Goal: Check status: Check status

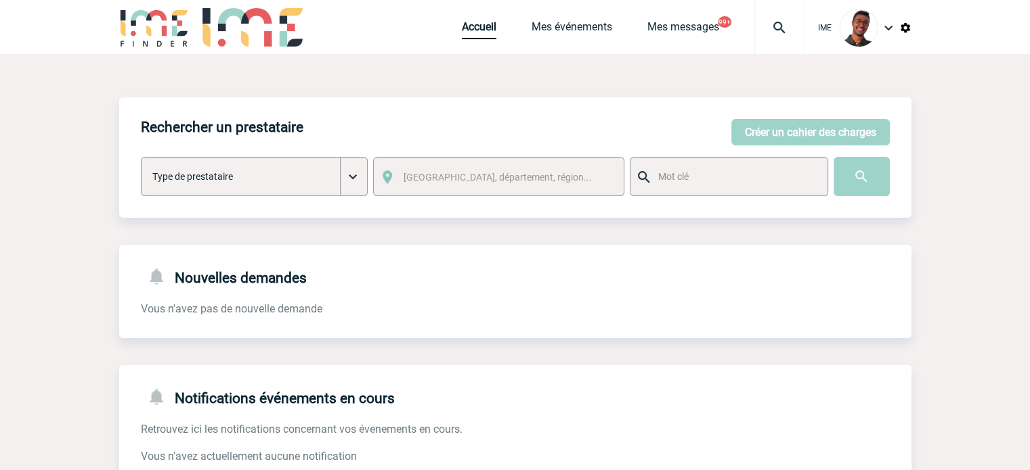
click at [332, 17] on div "Accueil Mes événements Mes messages 99+ Projet, client Projet, client" at bounding box center [633, 27] width 343 height 54
click at [332, 38] on link "Mes événements" at bounding box center [571, 29] width 81 height 19
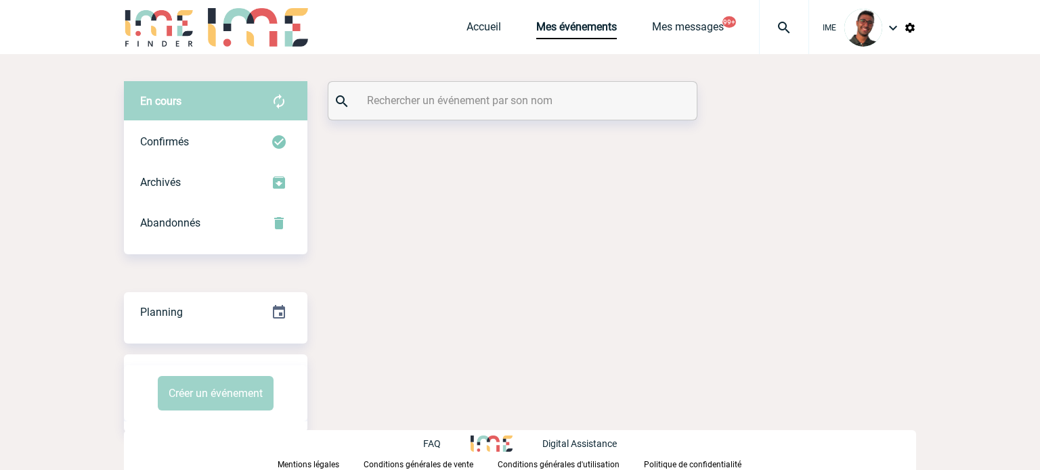
click at [466, 101] on input "text" at bounding box center [513, 101] width 301 height 20
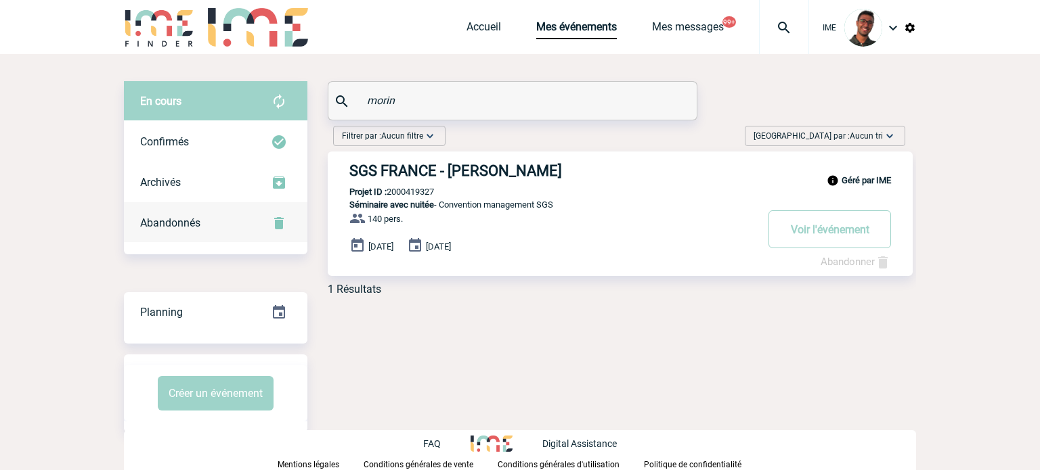
type input "morin"
click at [233, 215] on div "Abandonnés" at bounding box center [215, 223] width 183 height 41
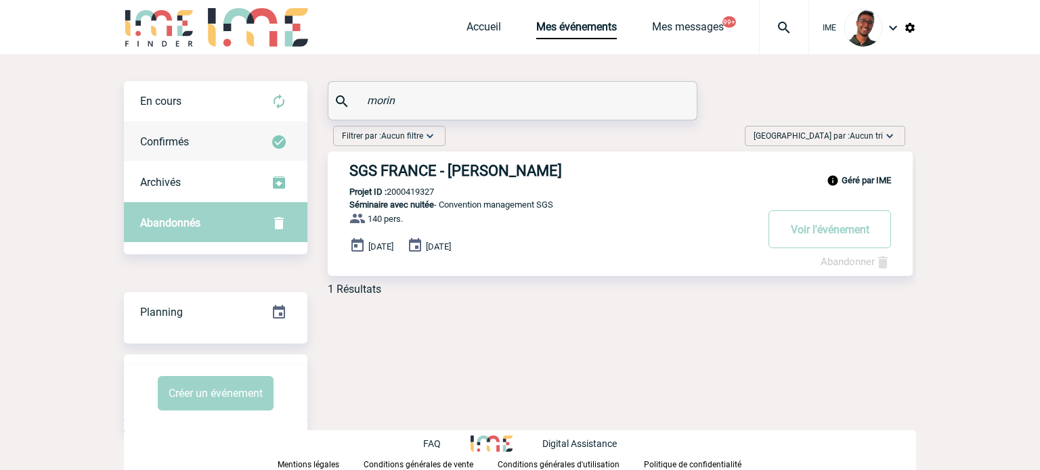
click at [230, 122] on div "Confirmés" at bounding box center [215, 142] width 183 height 41
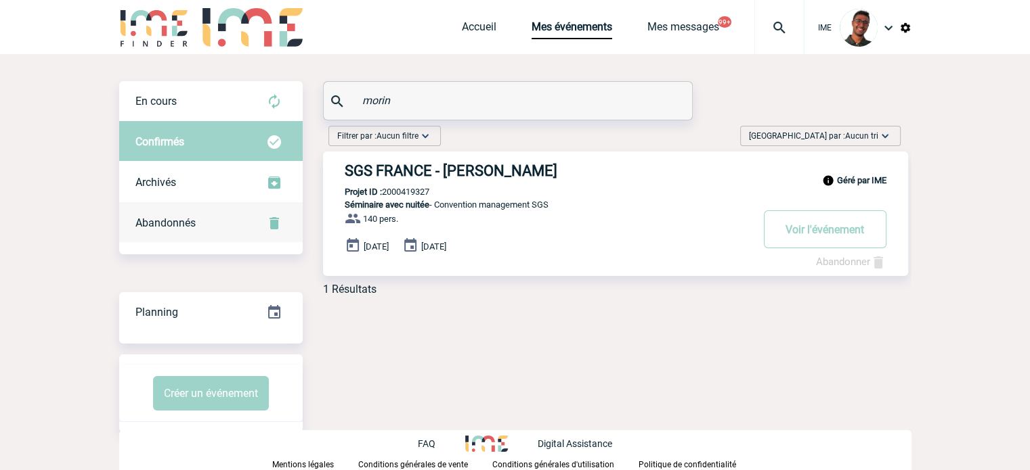
click at [228, 219] on div "Abandonnés" at bounding box center [210, 223] width 183 height 41
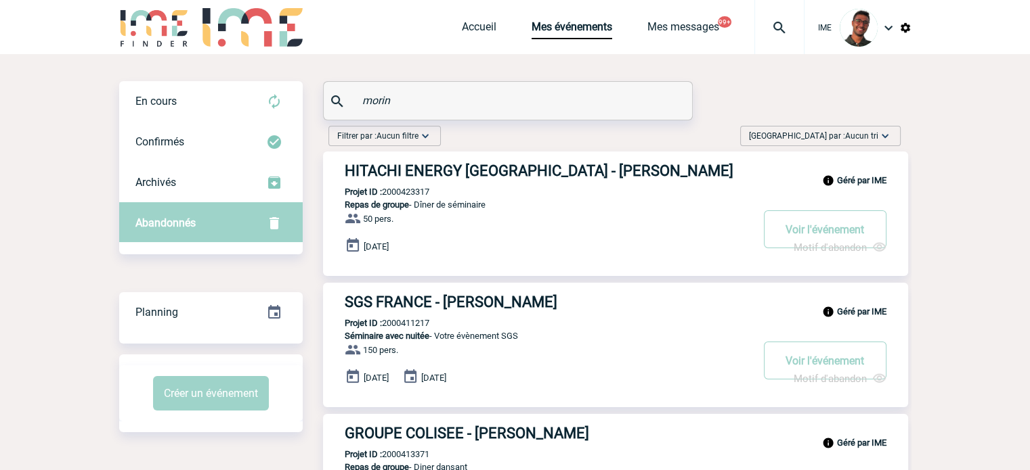
drag, startPoint x: 421, startPoint y: 179, endPoint x: 452, endPoint y: 247, distance: 75.1
drag, startPoint x: 452, startPoint y: 247, endPoint x: 405, endPoint y: 179, distance: 82.8
click at [181, 113] on div "En cours" at bounding box center [210, 101] width 183 height 41
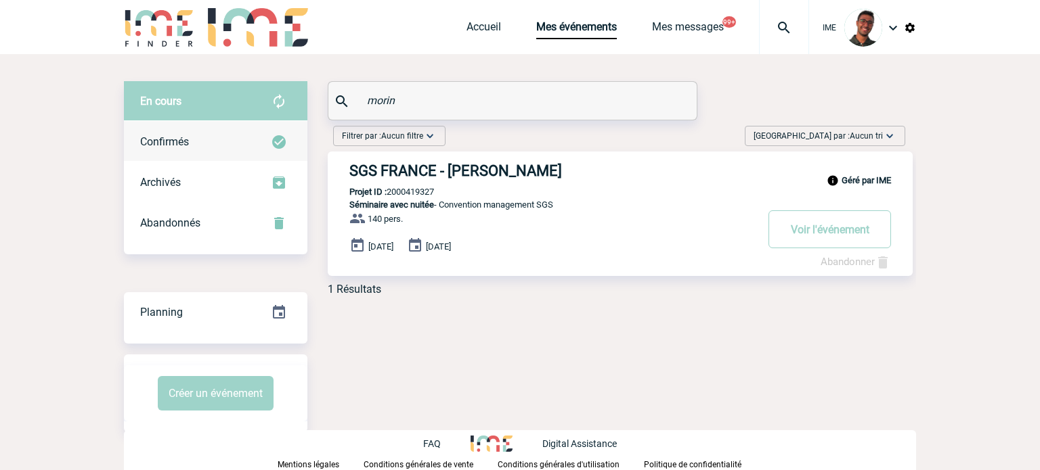
click at [249, 141] on div "Confirmés" at bounding box center [215, 142] width 183 height 41
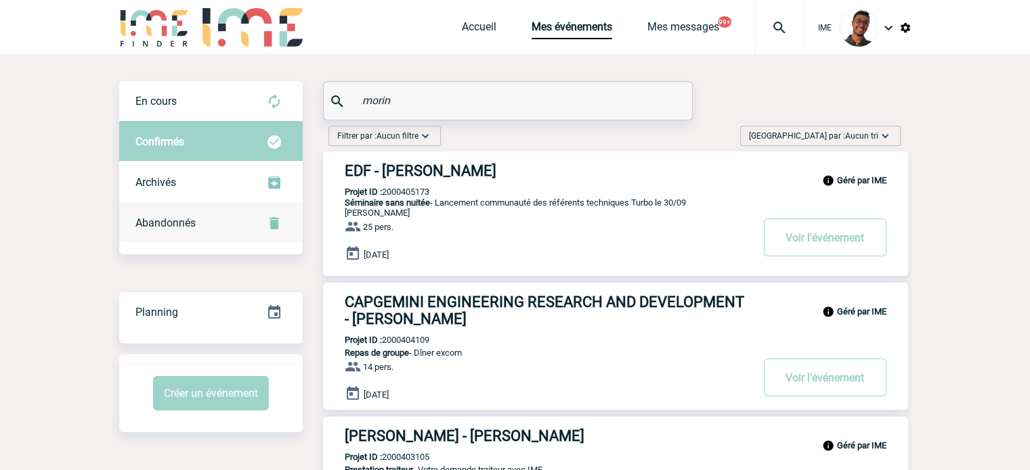
click at [204, 221] on div "Abandonnés" at bounding box center [210, 223] width 183 height 41
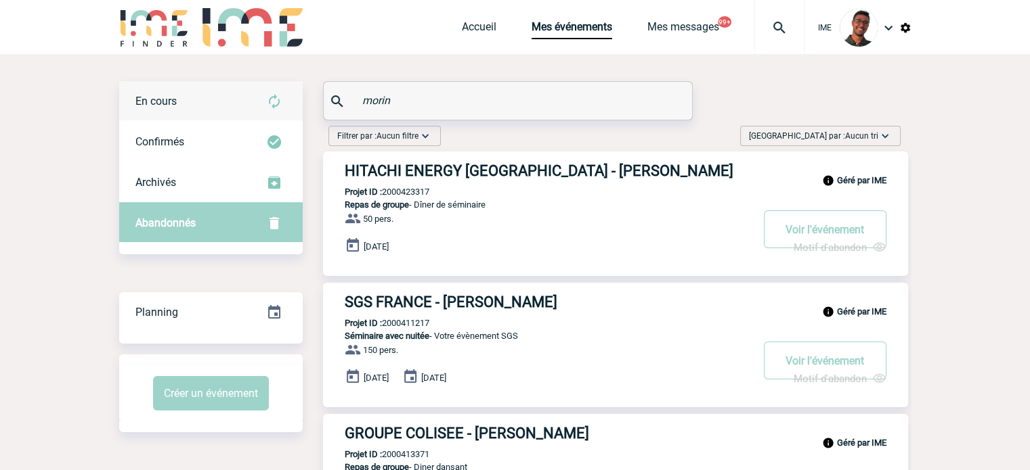
click at [244, 97] on div "En cours" at bounding box center [210, 101] width 183 height 41
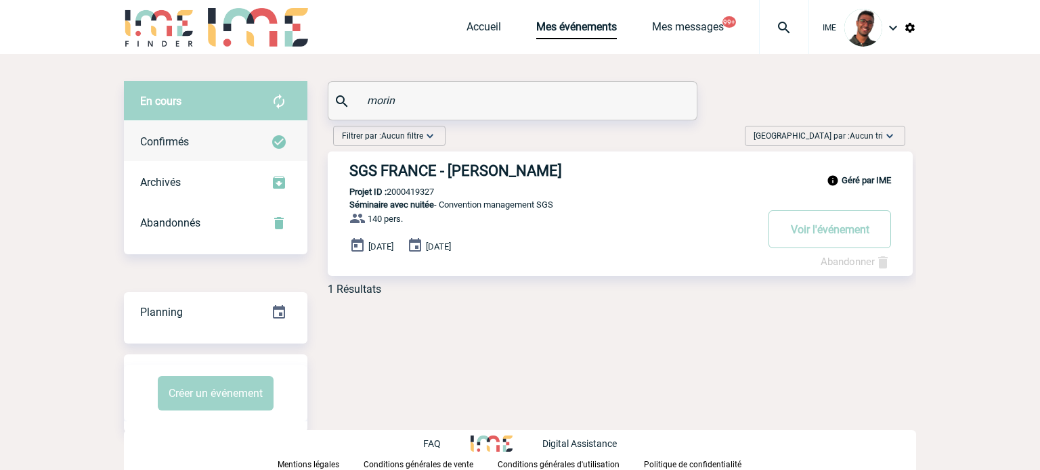
click at [237, 140] on div "Confirmés" at bounding box center [215, 142] width 183 height 41
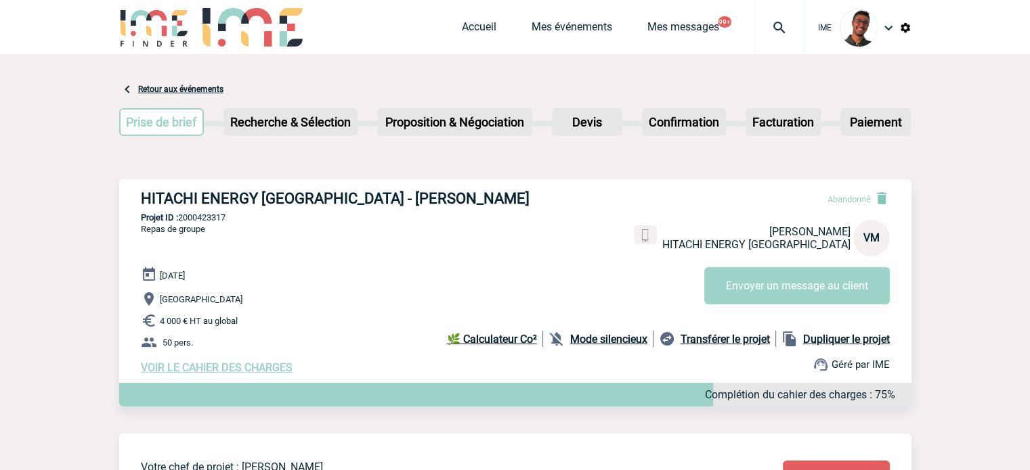
click at [213, 217] on p "Projet ID : 2000423317" at bounding box center [515, 218] width 792 height 10
copy p "2000423317"
click at [303, 294] on p "Paris" at bounding box center [526, 299] width 770 height 16
